Goal: Task Accomplishment & Management: Manage account settings

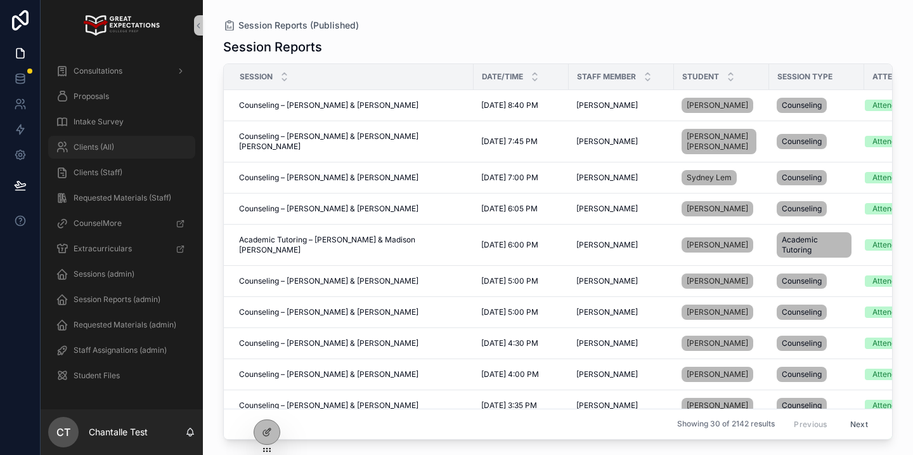
click at [134, 152] on div "Clients (All)" at bounding box center [122, 147] width 132 height 20
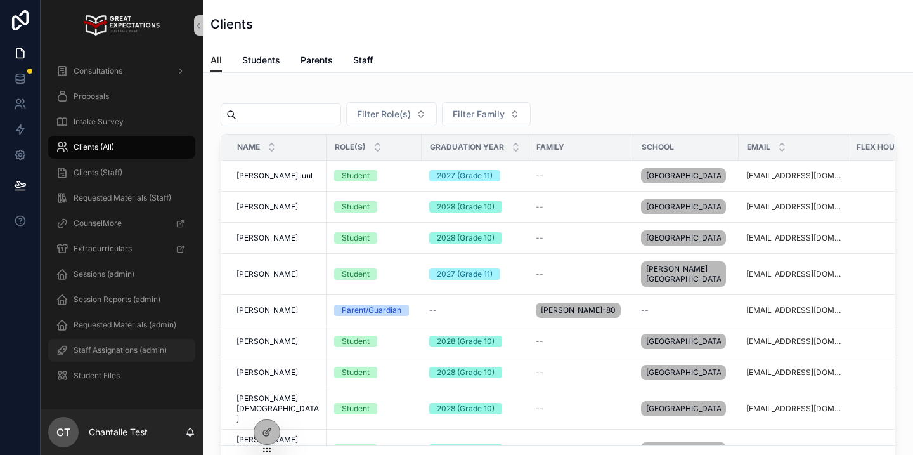
click at [144, 349] on span "Staff Assignations (admin)" at bounding box center [120, 350] width 93 height 10
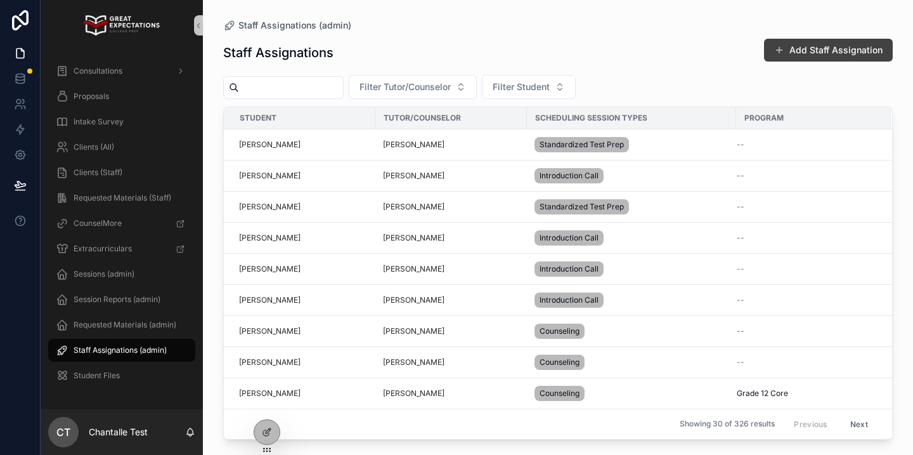
click at [797, 51] on button "Add Staff Assignation" at bounding box center [828, 50] width 129 height 23
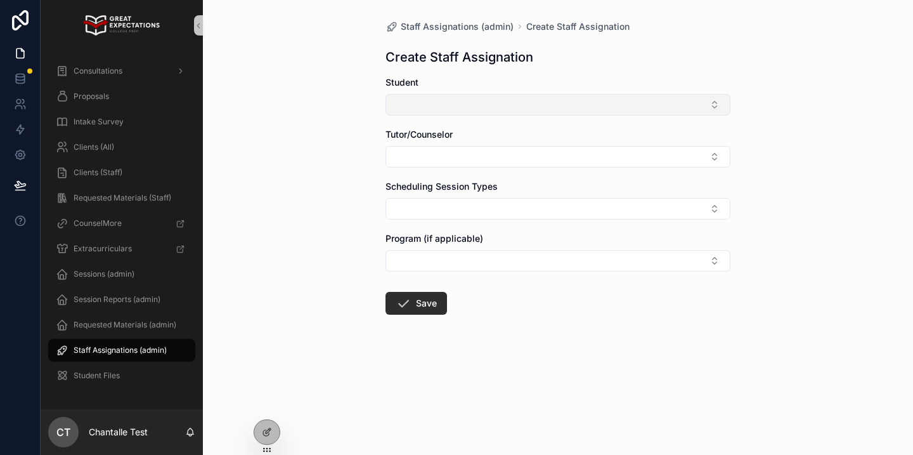
click at [486, 103] on button "Select Button" at bounding box center [557, 105] width 345 height 22
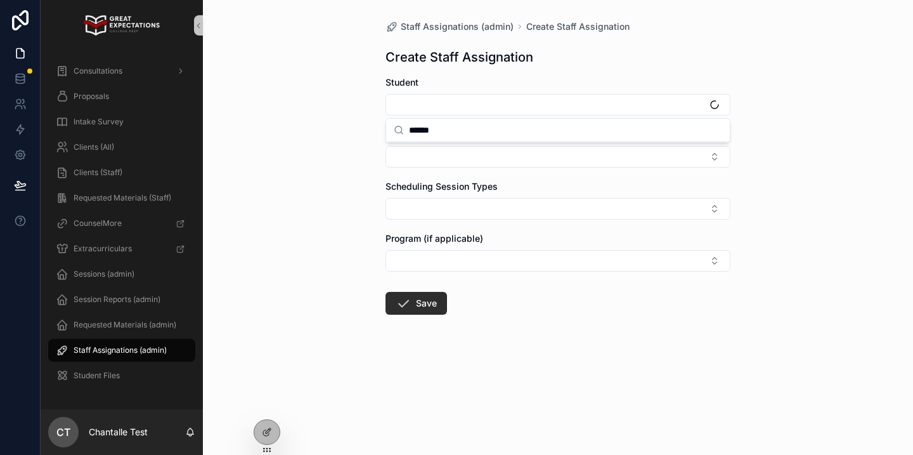
type input "******"
click at [451, 180] on span "Sloane Wiczyk" at bounding box center [430, 175] width 73 height 13
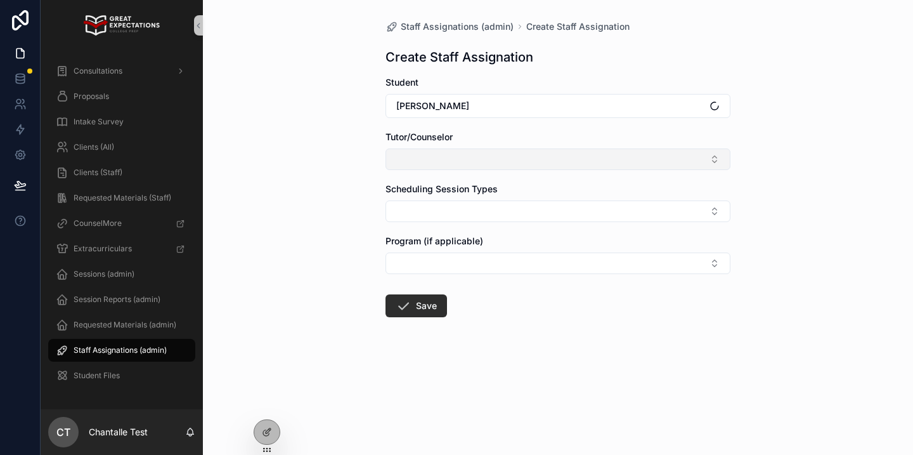
click at [444, 162] on button "Select Button" at bounding box center [557, 159] width 345 height 22
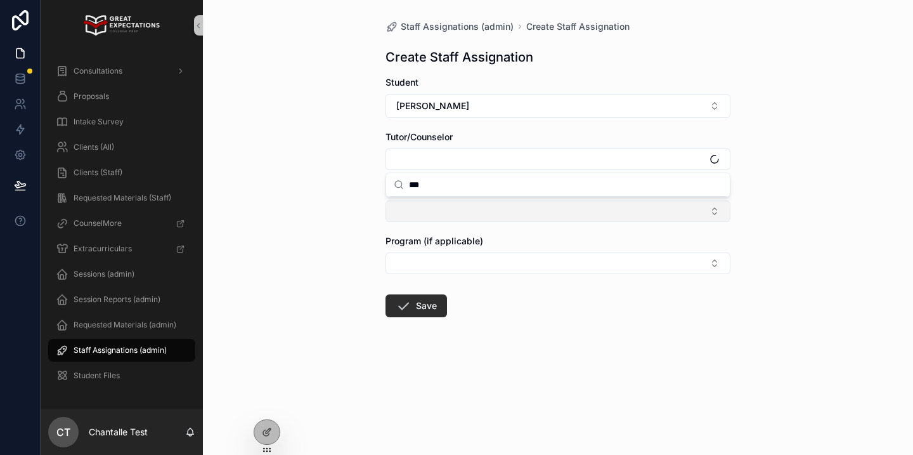
type input "***"
click at [445, 212] on button "Select Button" at bounding box center [557, 211] width 345 height 22
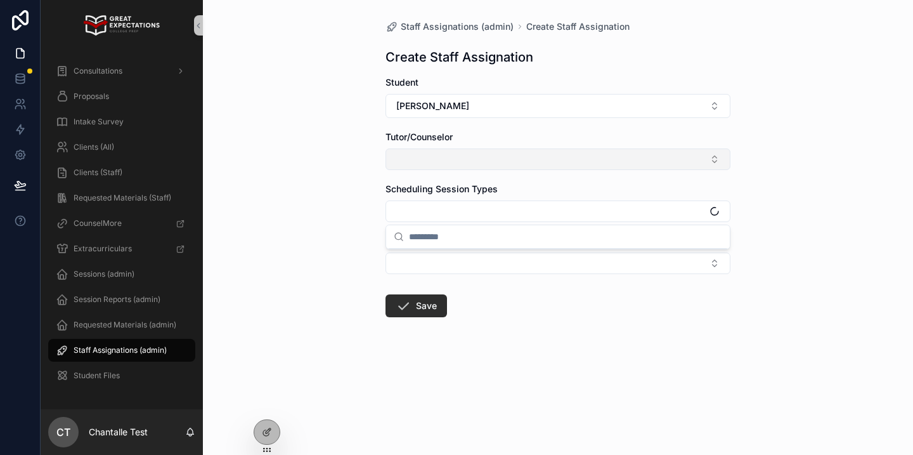
click at [443, 155] on button "Select Button" at bounding box center [557, 159] width 345 height 22
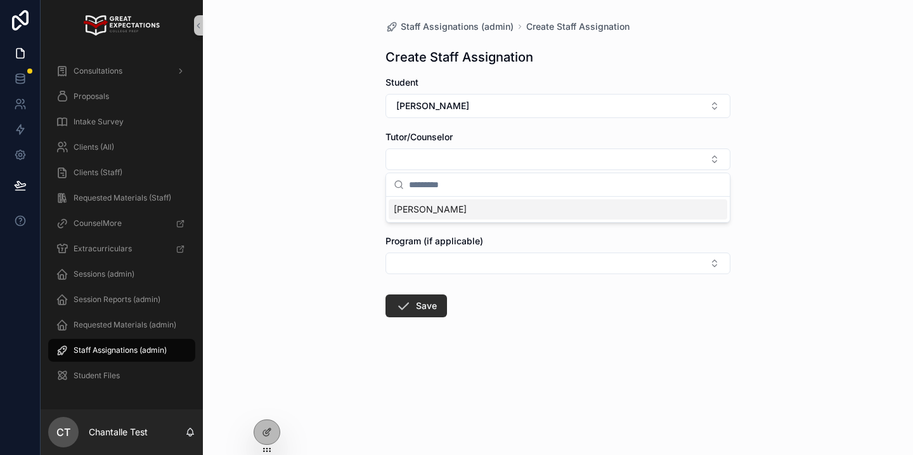
click at [434, 212] on span "Yazmeen Mirgoli" at bounding box center [430, 209] width 73 height 13
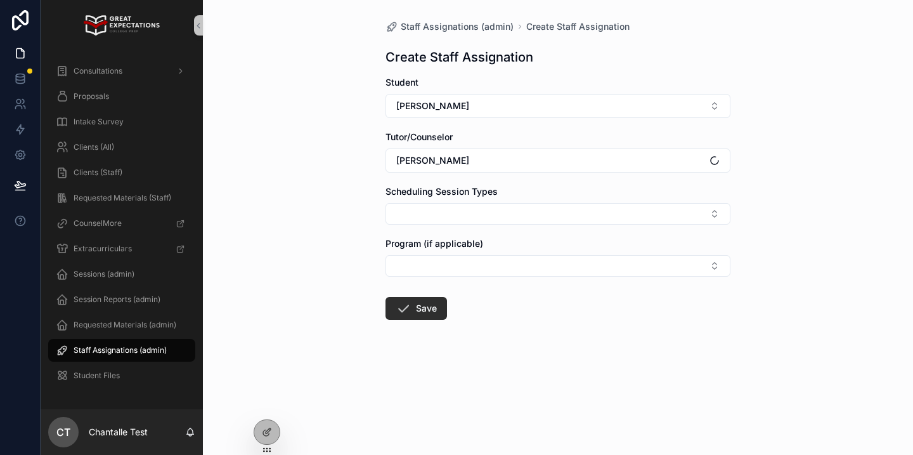
click at [434, 212] on button "Select Button" at bounding box center [557, 214] width 345 height 22
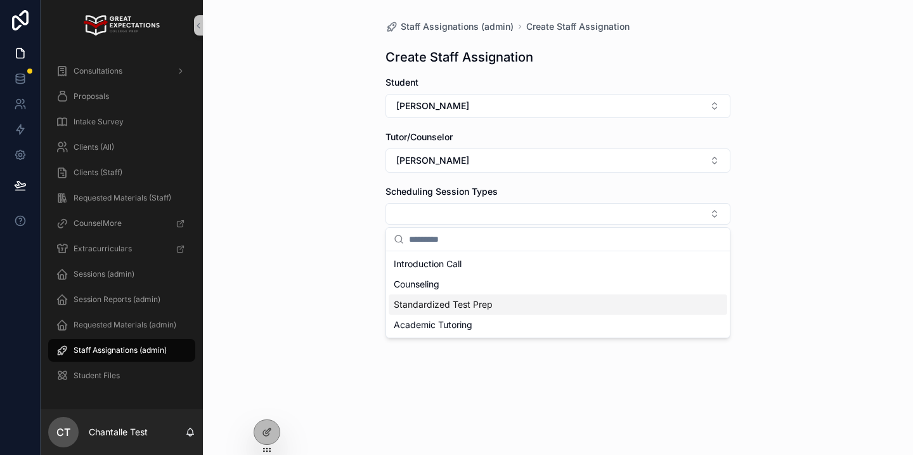
click at [432, 303] on span "Standardized Test Prep" at bounding box center [443, 304] width 99 height 13
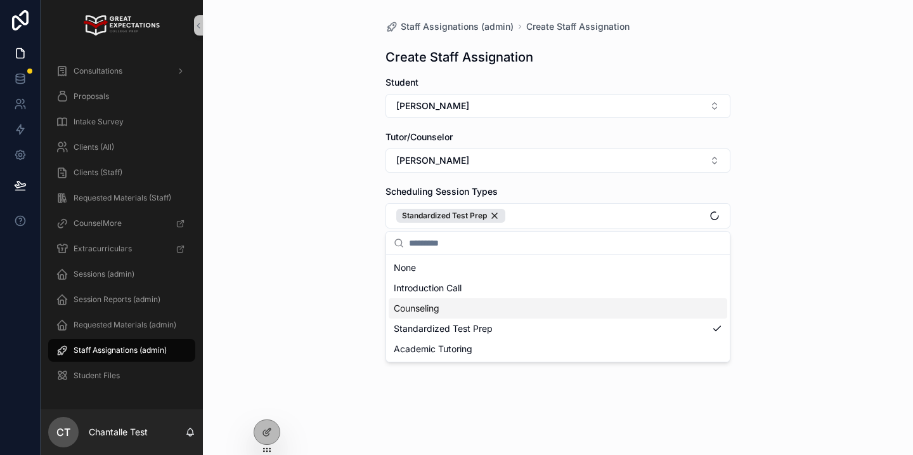
click at [333, 325] on div "Staff Assignations (admin) Create Staff Assignation Create Staff Assignation St…" at bounding box center [558, 227] width 710 height 455
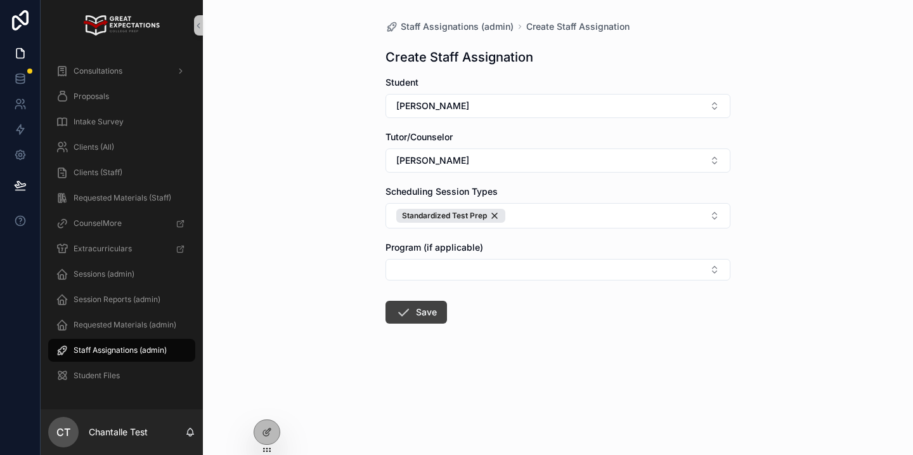
click at [414, 313] on button "Save" at bounding box center [415, 312] width 61 height 23
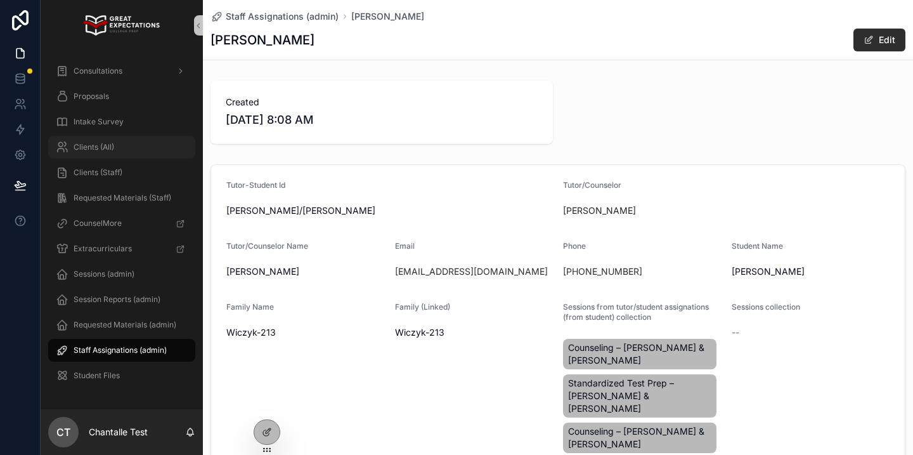
click at [87, 146] on span "Clients (All)" at bounding box center [94, 147] width 41 height 10
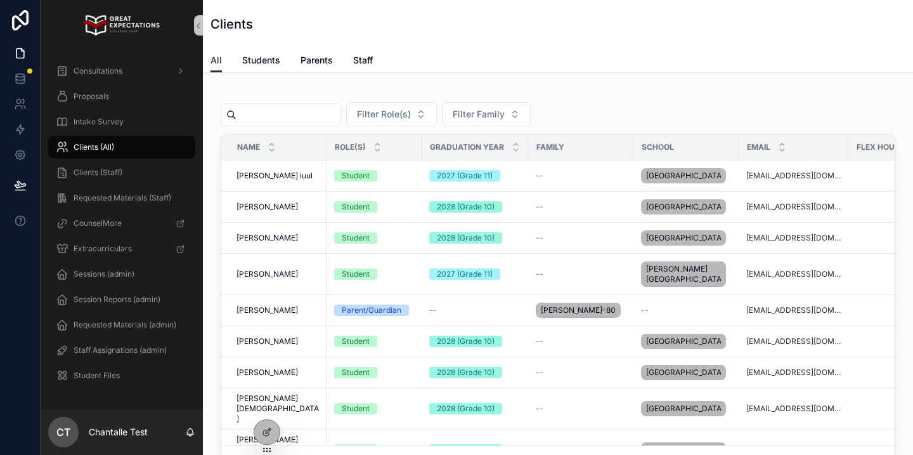
click at [278, 112] on input "scrollable content" at bounding box center [288, 115] width 104 height 18
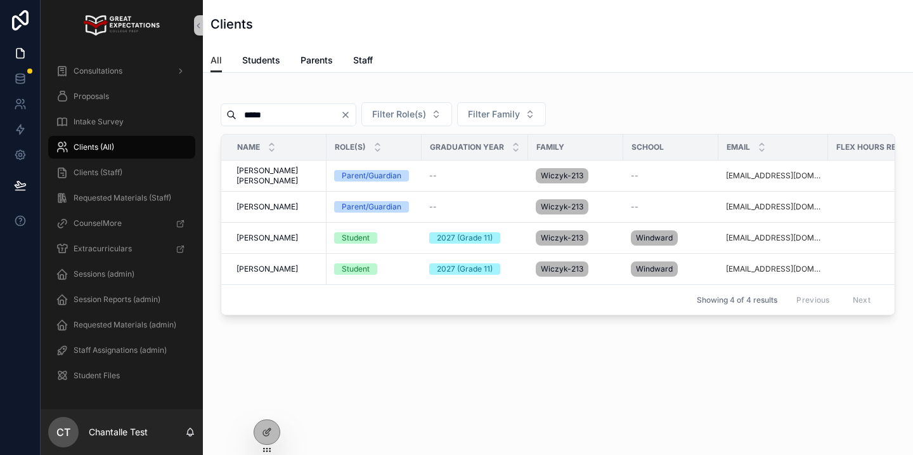
scroll to position [0, 320]
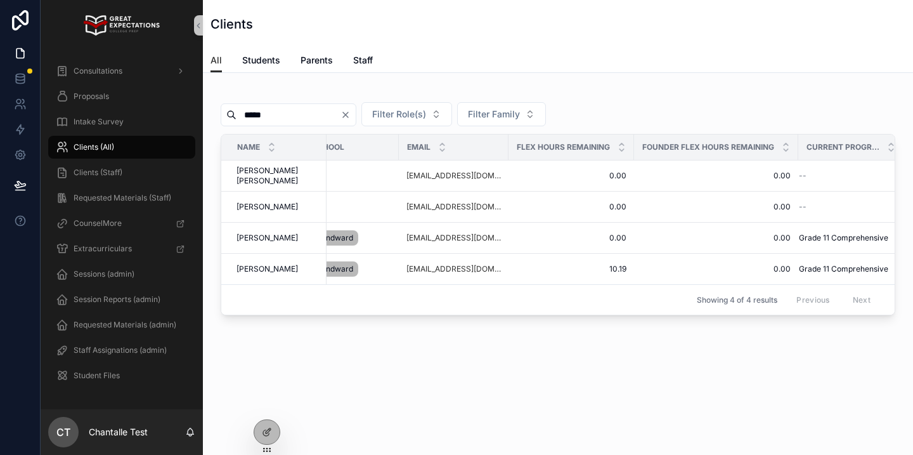
click at [285, 120] on input "*****" at bounding box center [288, 115] width 104 height 18
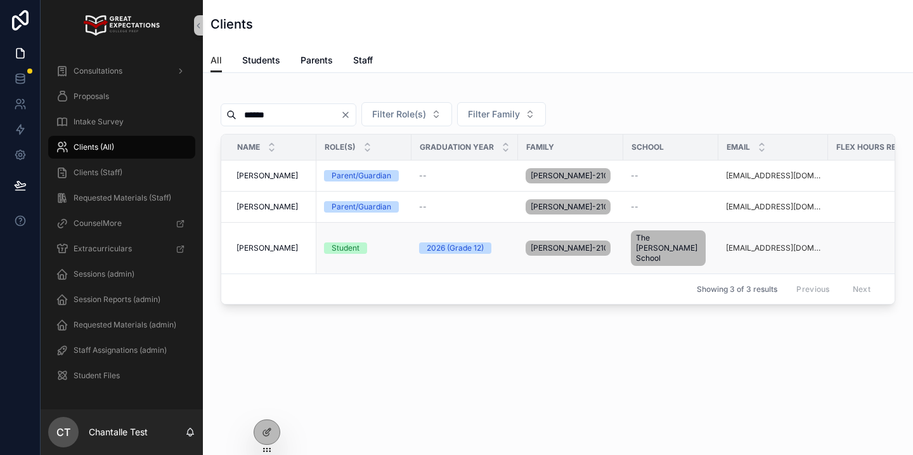
type input "******"
click at [269, 243] on span "[PERSON_NAME]" at bounding box center [266, 248] width 61 height 10
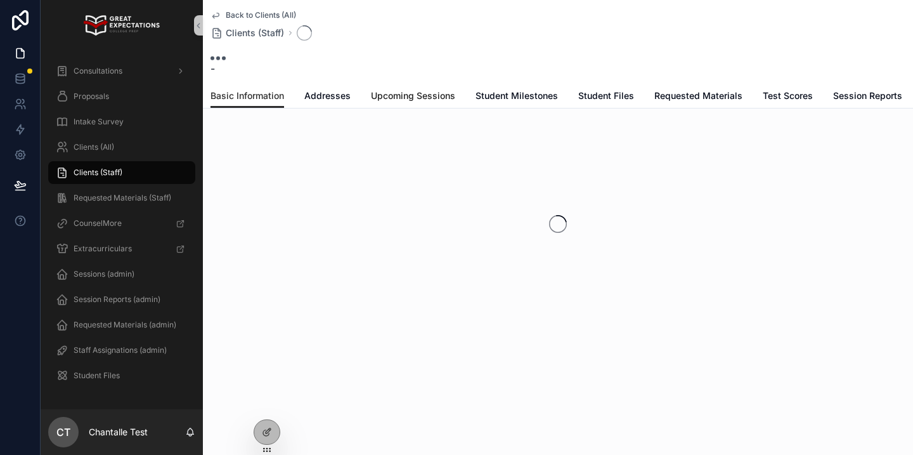
click at [389, 96] on span "Upcoming Sessions" at bounding box center [413, 95] width 84 height 13
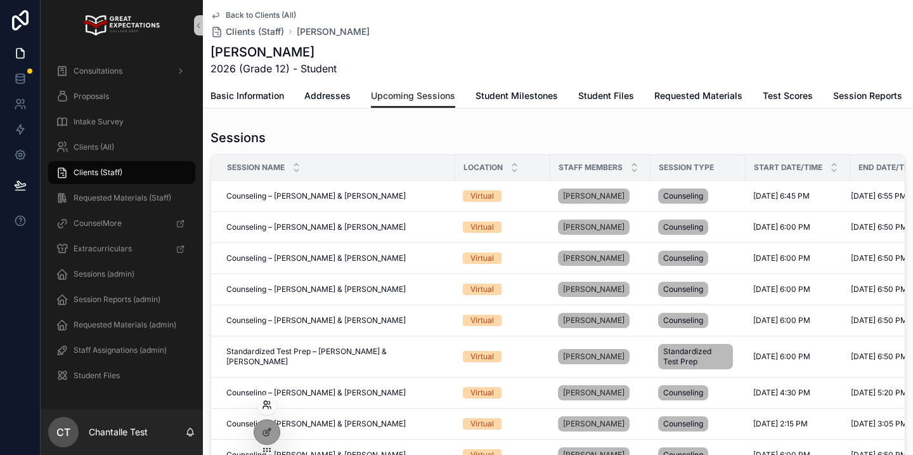
click at [266, 404] on icon at bounding box center [265, 402] width 3 height 3
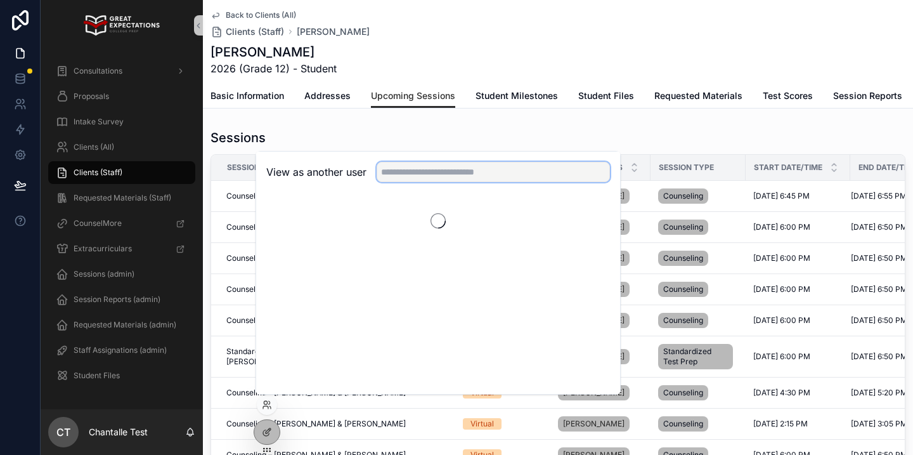
click at [427, 176] on input "text" at bounding box center [493, 172] width 233 height 20
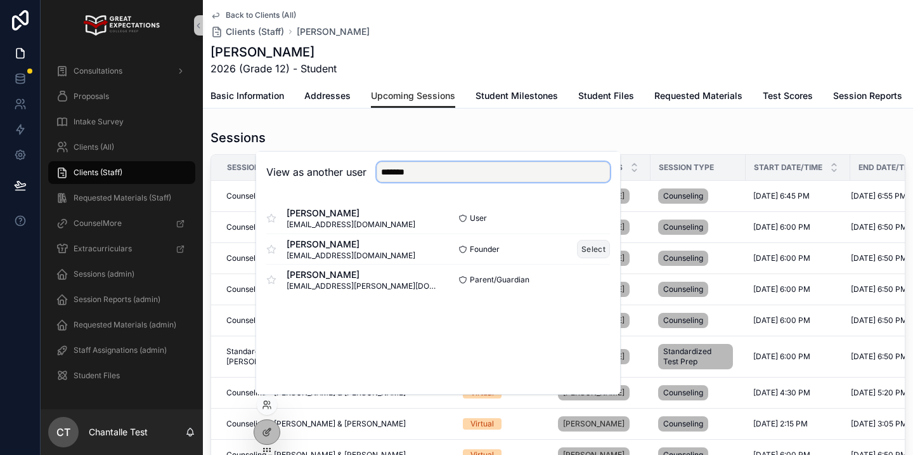
type input "*******"
click at [597, 250] on button "Select" at bounding box center [593, 249] width 33 height 18
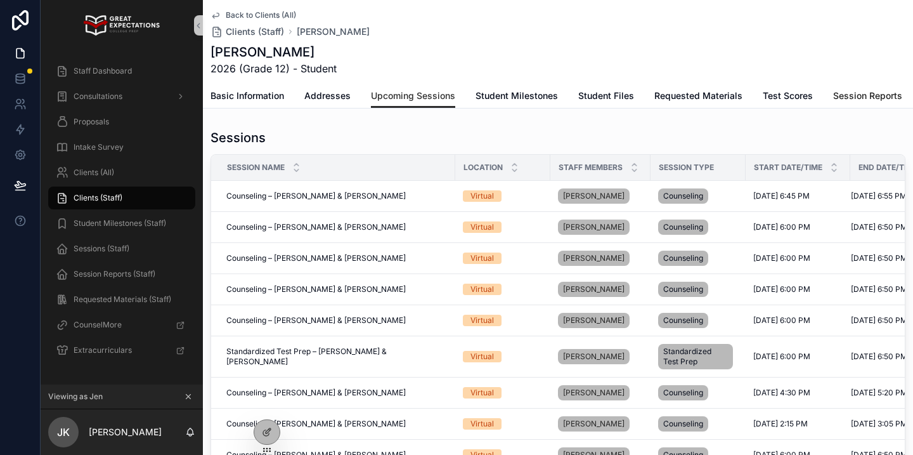
click at [867, 98] on span "Session Reports" at bounding box center [867, 95] width 69 height 13
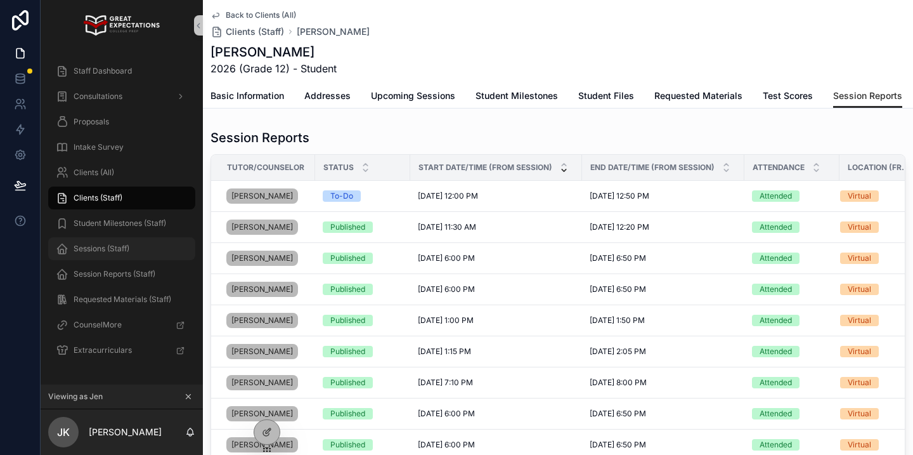
click at [118, 250] on span "Sessions (Staff)" at bounding box center [102, 248] width 56 height 10
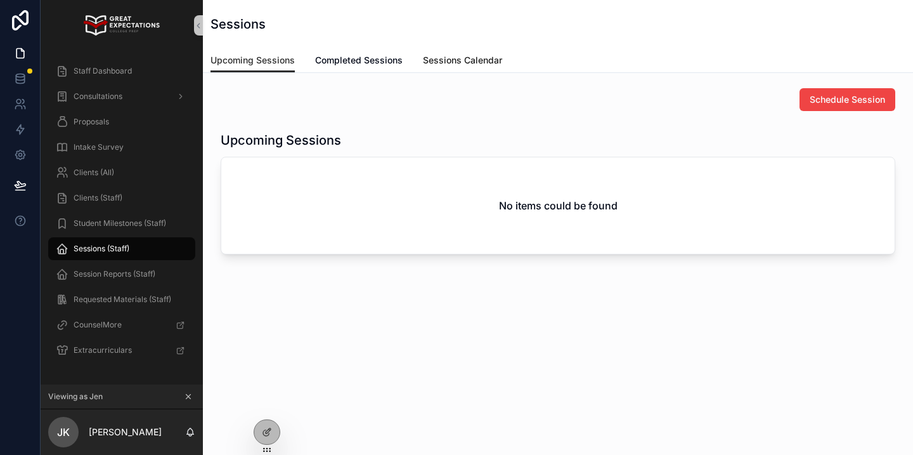
click at [457, 60] on span "Sessions Calendar" at bounding box center [462, 60] width 79 height 13
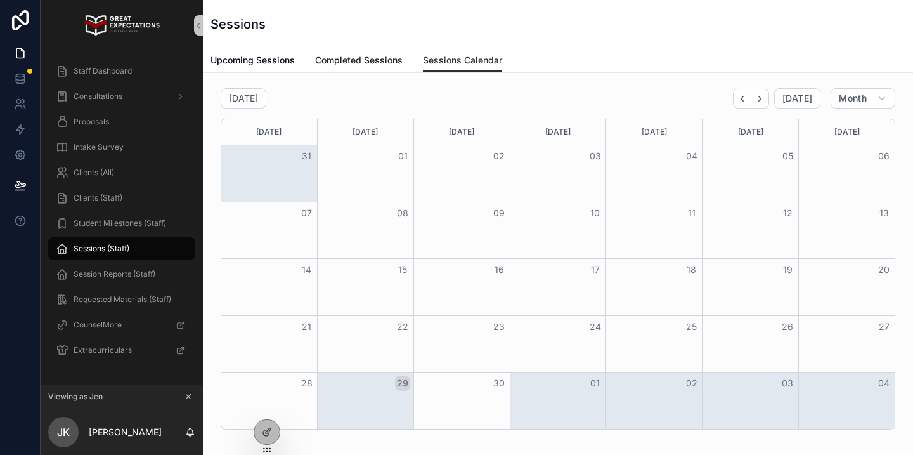
click at [358, 72] on link "Completed Sessions" at bounding box center [358, 61] width 87 height 25
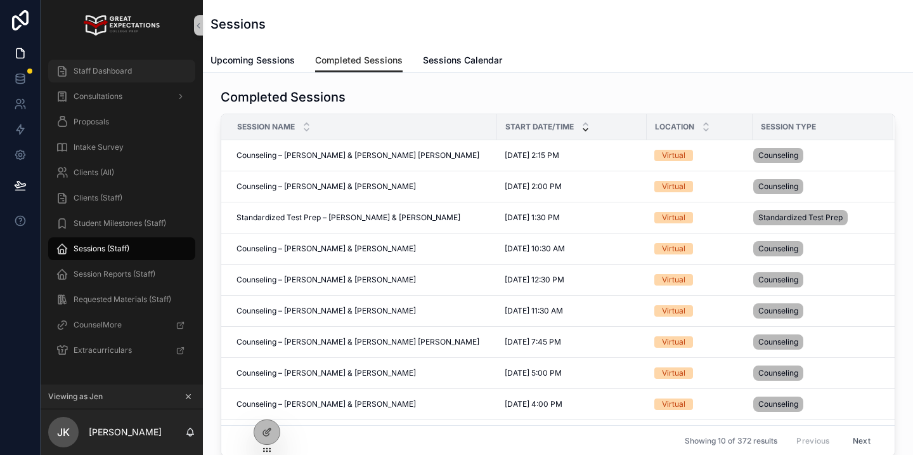
click at [177, 76] on div "Staff Dashboard" at bounding box center [122, 71] width 132 height 20
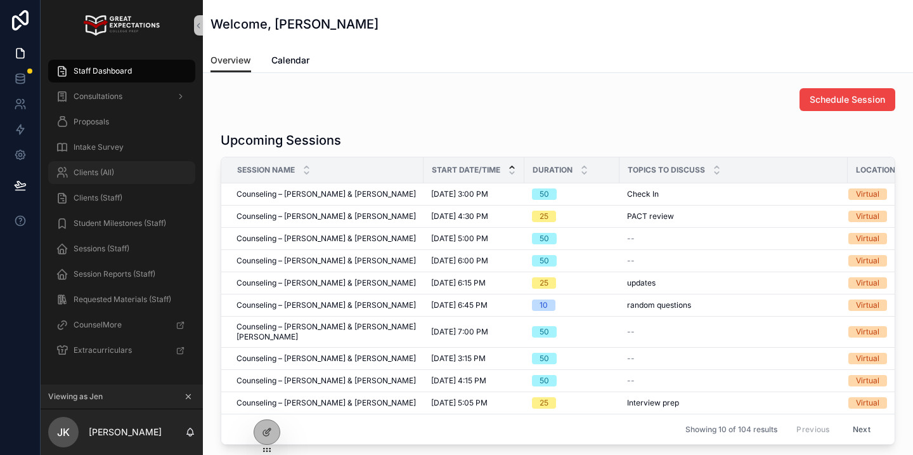
click at [128, 173] on div "Clients (All)" at bounding box center [122, 172] width 132 height 20
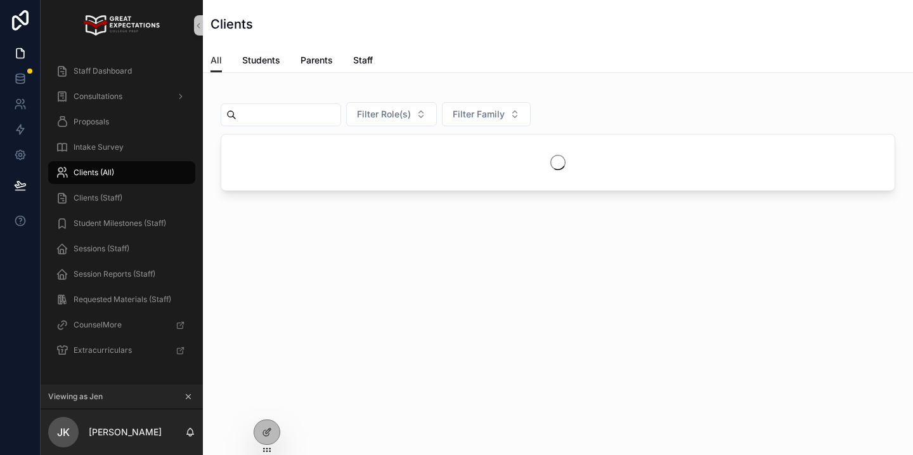
click at [318, 117] on input "scrollable content" at bounding box center [288, 115] width 104 height 18
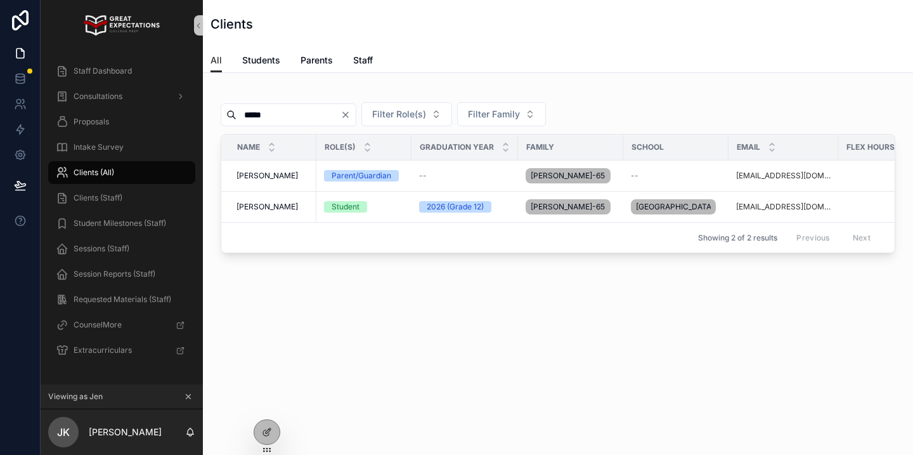
type input "*****"
click at [290, 211] on div "[PERSON_NAME] [PERSON_NAME]" at bounding box center [272, 207] width 72 height 10
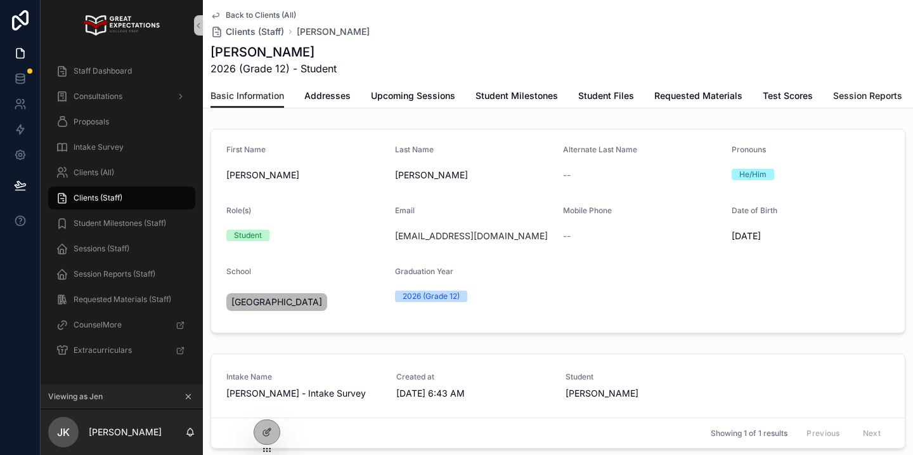
click at [859, 93] on span "Session Reports" at bounding box center [867, 95] width 69 height 13
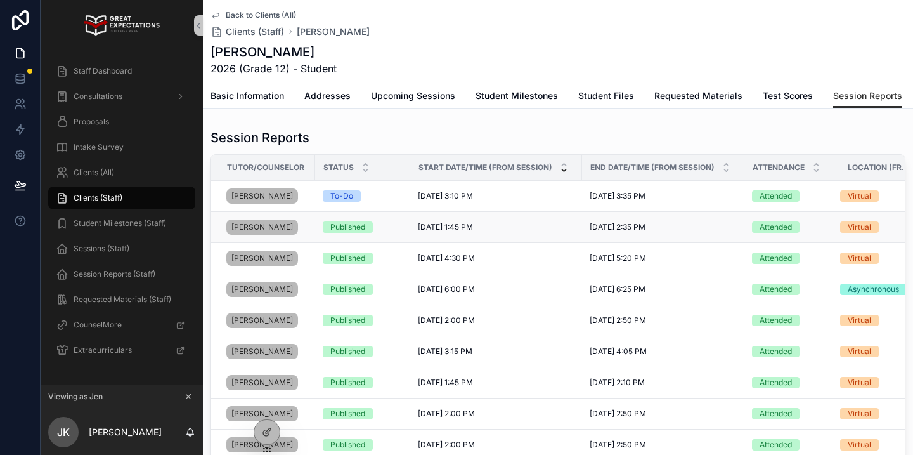
click at [457, 231] on span "[DATE] 1:45 PM" at bounding box center [445, 227] width 55 height 10
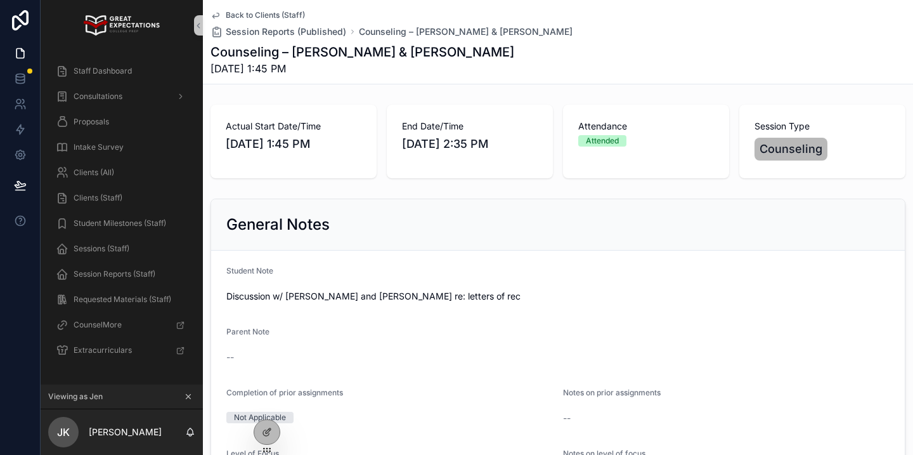
scroll to position [1, 0]
click at [97, 168] on span "Clients (All)" at bounding box center [94, 172] width 41 height 10
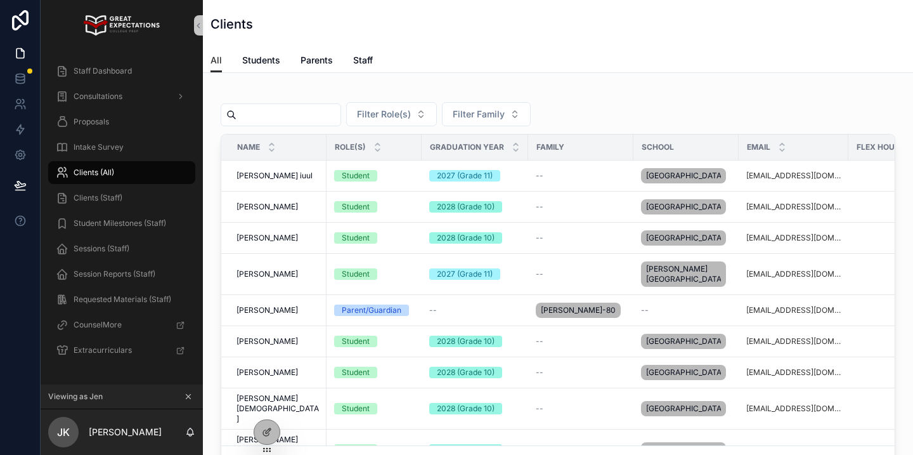
click at [190, 397] on icon "scrollable content" at bounding box center [188, 396] width 9 height 9
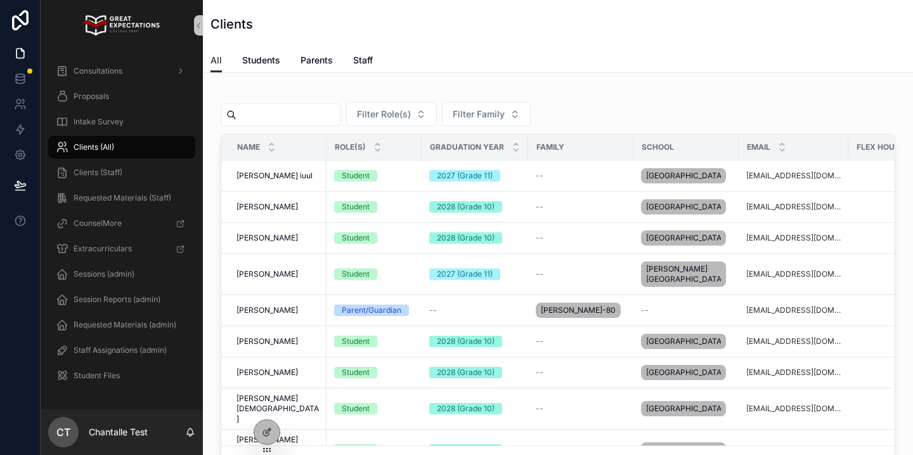
click at [278, 112] on input "scrollable content" at bounding box center [288, 115] width 104 height 18
type input "****"
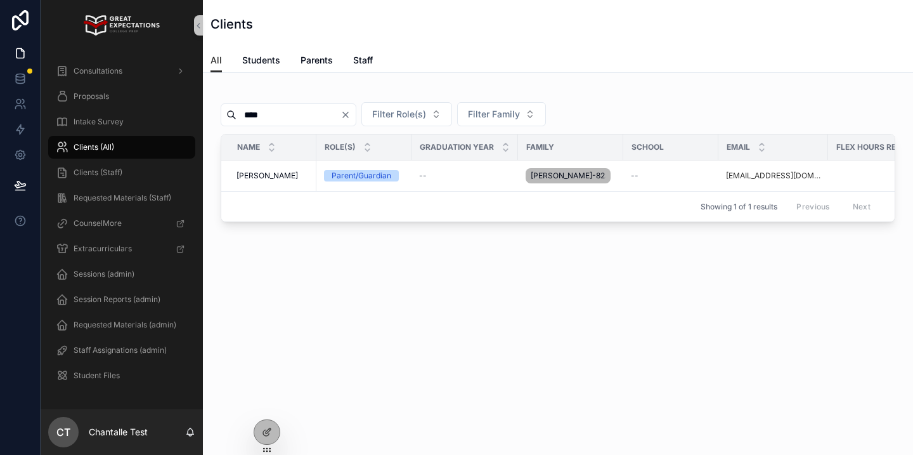
click at [272, 106] on input "****" at bounding box center [288, 115] width 104 height 18
click at [465, 113] on span "Filter Family" at bounding box center [479, 114] width 52 height 13
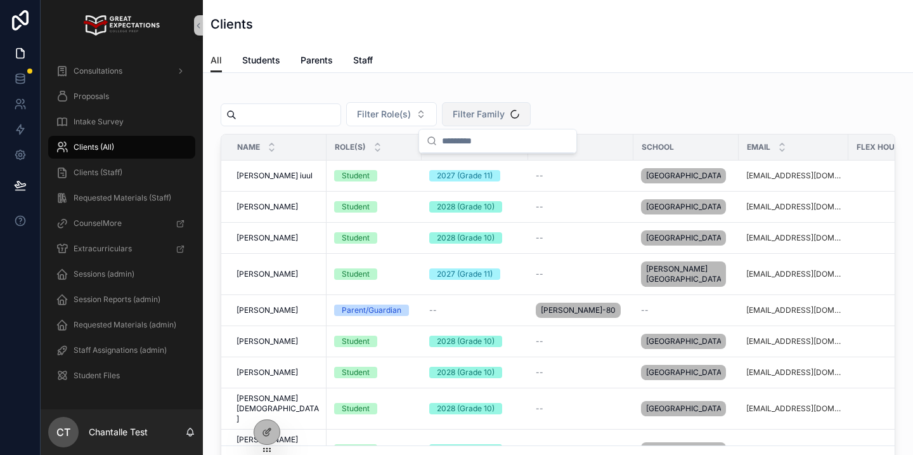
type input "*"
type input "******"
click at [470, 165] on span "Pelavin-823" at bounding box center [474, 165] width 94 height 13
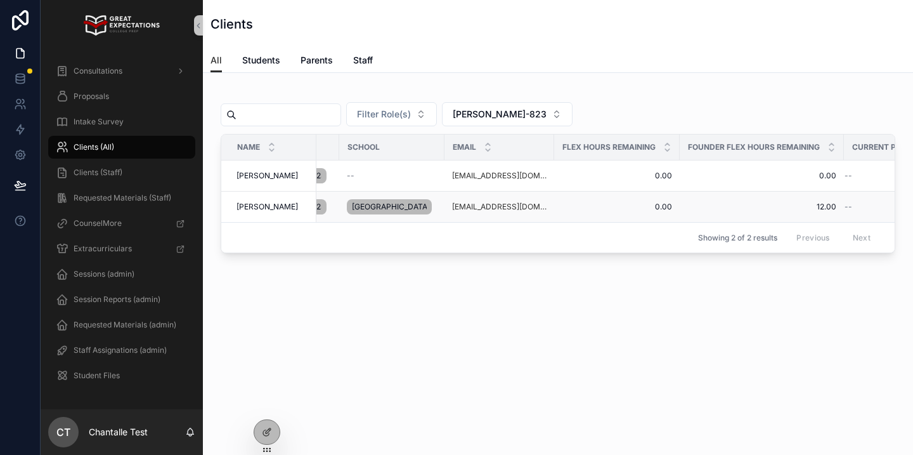
scroll to position [0, 310]
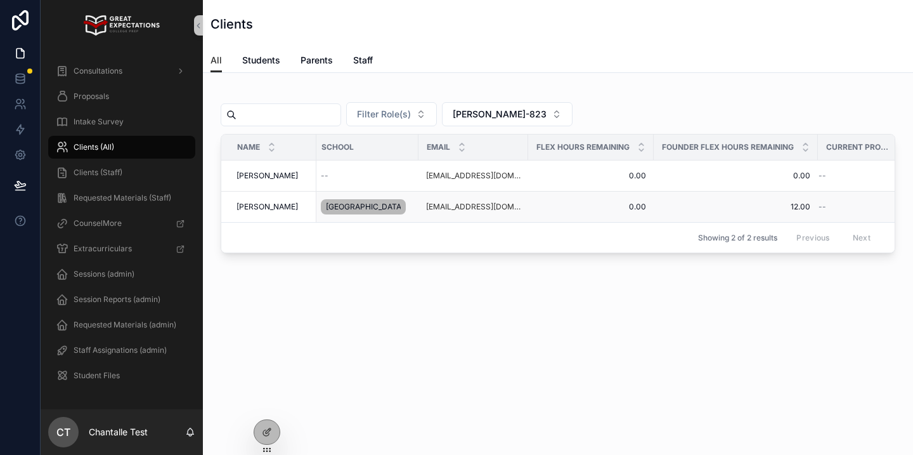
click at [267, 217] on td "Audrey Farahnik Audrey Farahnik" at bounding box center [268, 206] width 95 height 31
click at [266, 212] on span "Audrey Farahnik" at bounding box center [266, 207] width 61 height 10
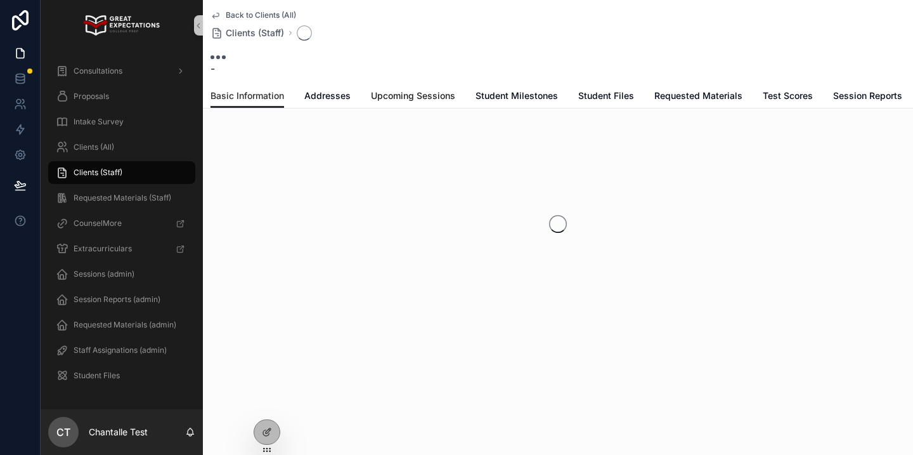
click at [408, 101] on span "Upcoming Sessions" at bounding box center [413, 95] width 84 height 13
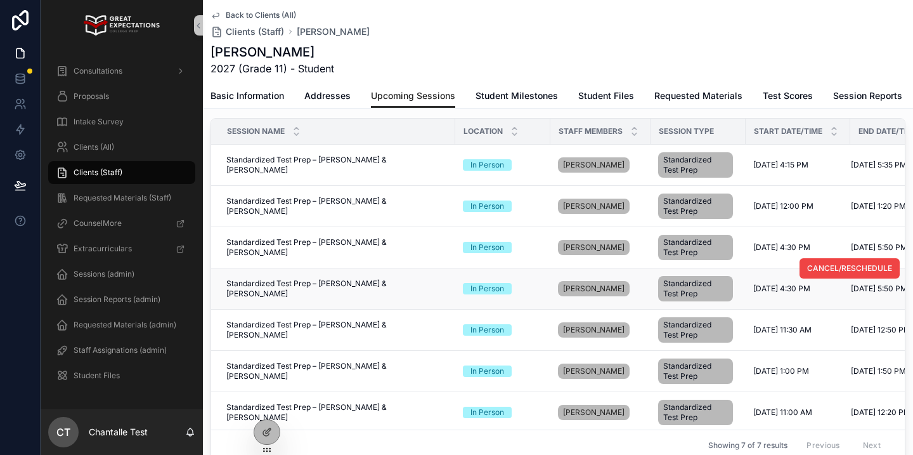
scroll to position [3, 0]
